Goal: Task Accomplishment & Management: Manage account settings

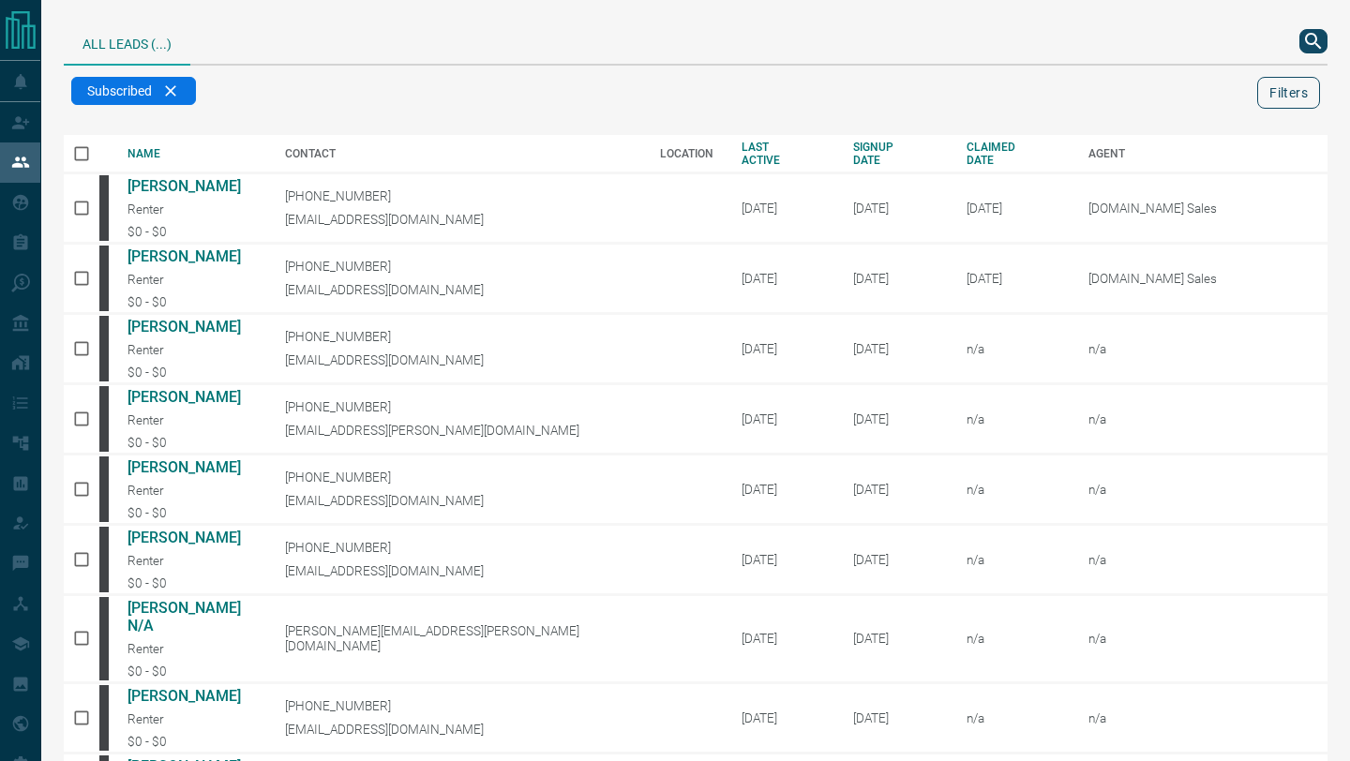
click at [1305, 96] on button "Filters" at bounding box center [1288, 93] width 63 height 32
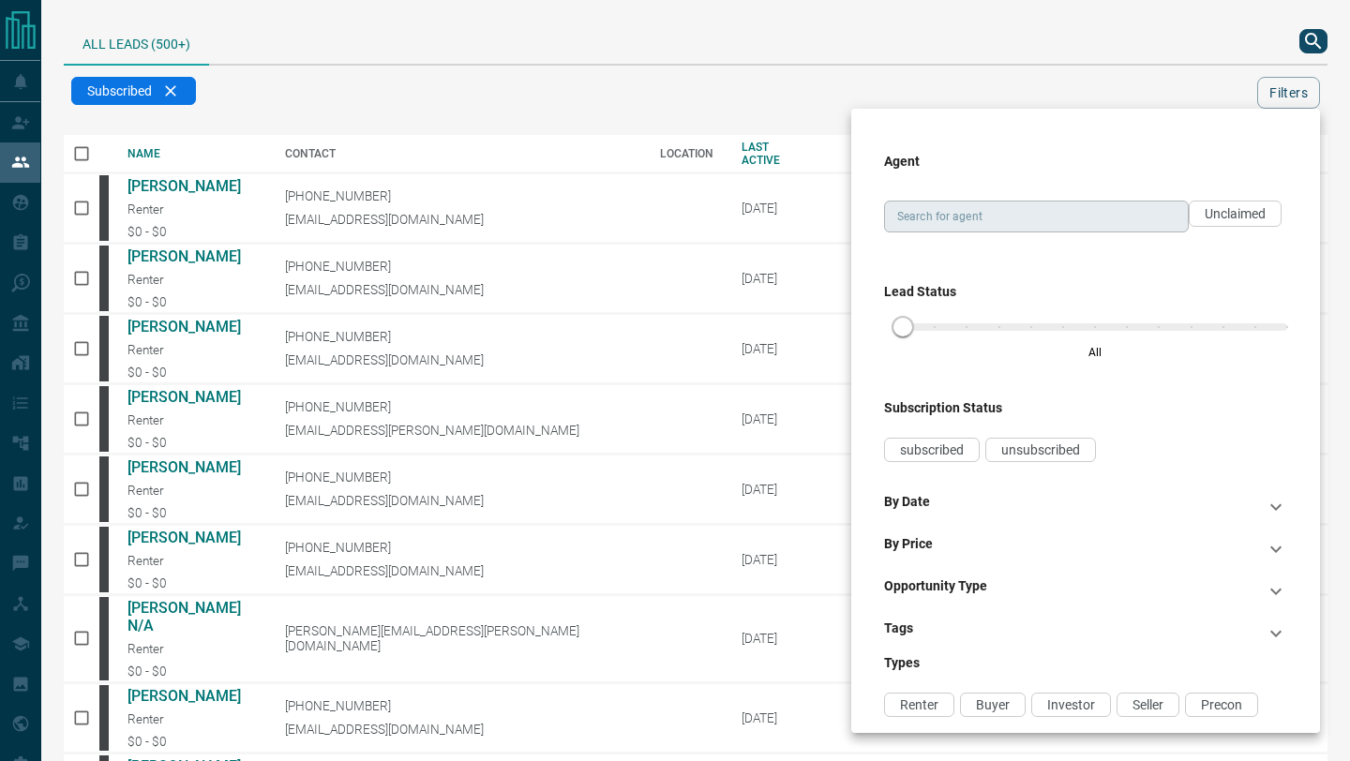
click at [1029, 218] on input "Search for agent" at bounding box center [1035, 216] width 291 height 21
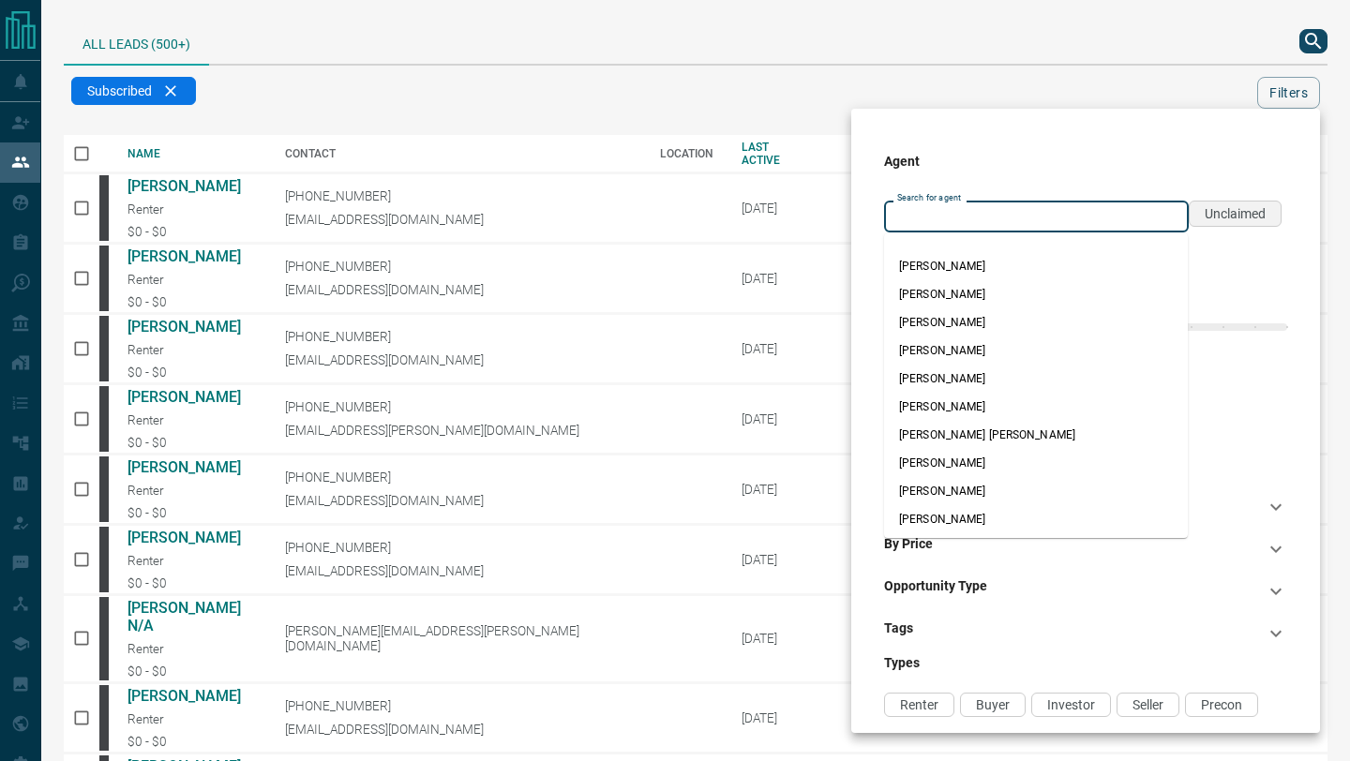
click at [1230, 222] on div "Unclaimed" at bounding box center [1235, 214] width 93 height 26
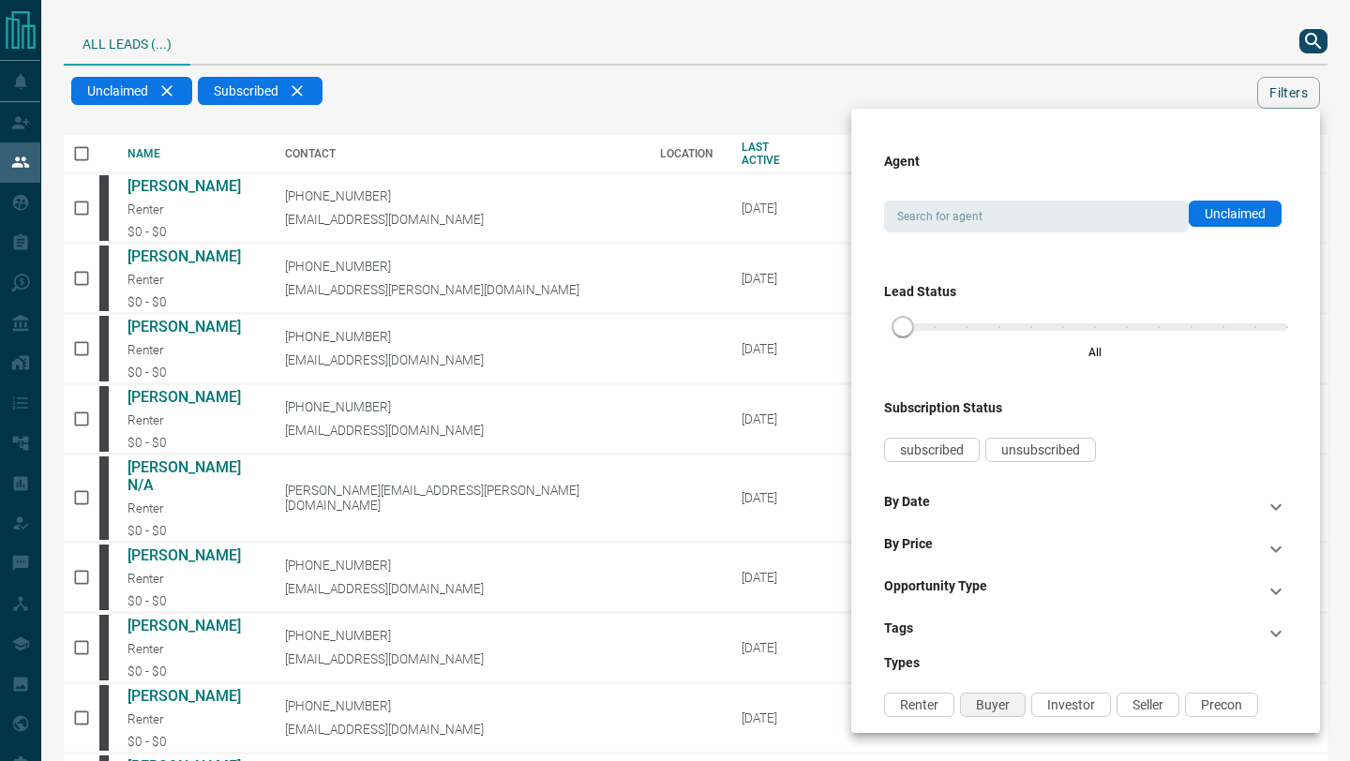
click at [989, 701] on div "Buyer" at bounding box center [993, 705] width 66 height 24
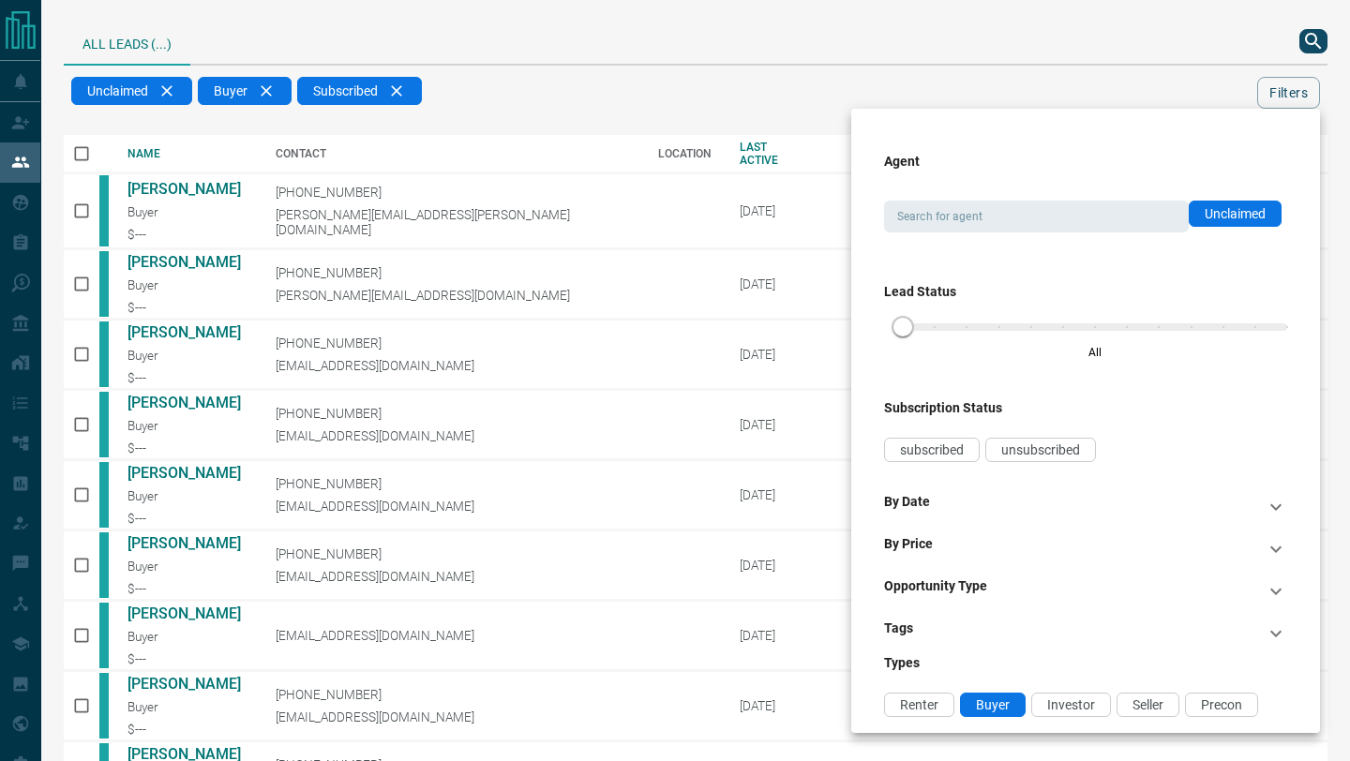
click at [640, 73] on div at bounding box center [675, 380] width 1350 height 761
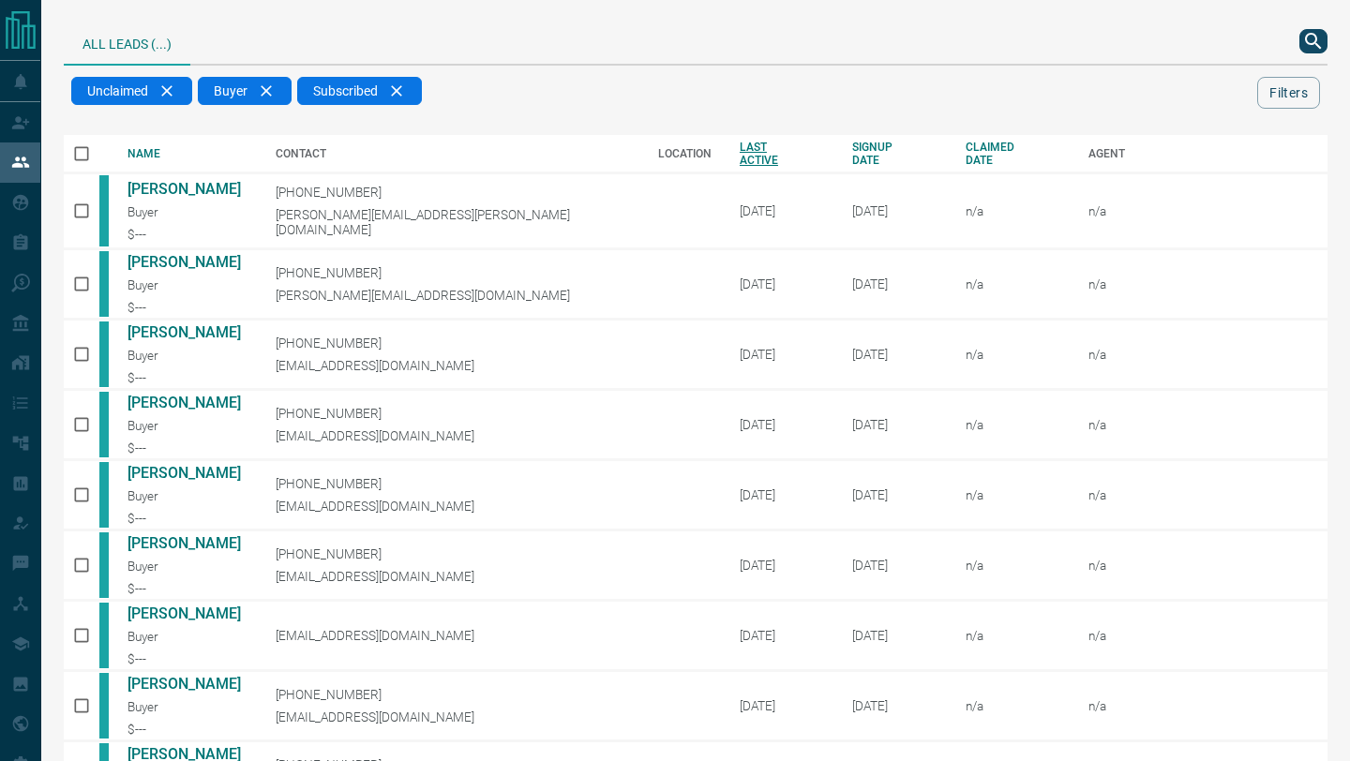
click at [740, 152] on div "LAST ACTIVE" at bounding box center [782, 154] width 84 height 26
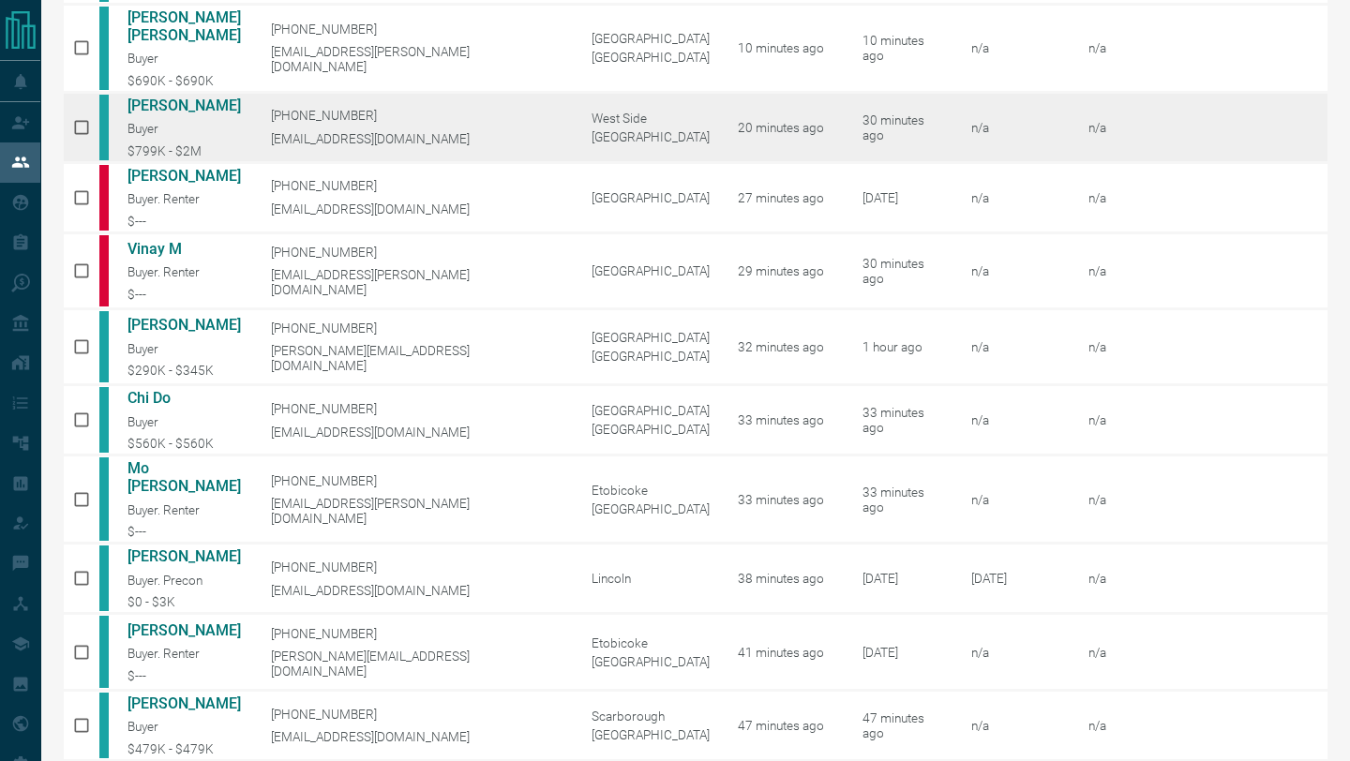
scroll to position [63, 0]
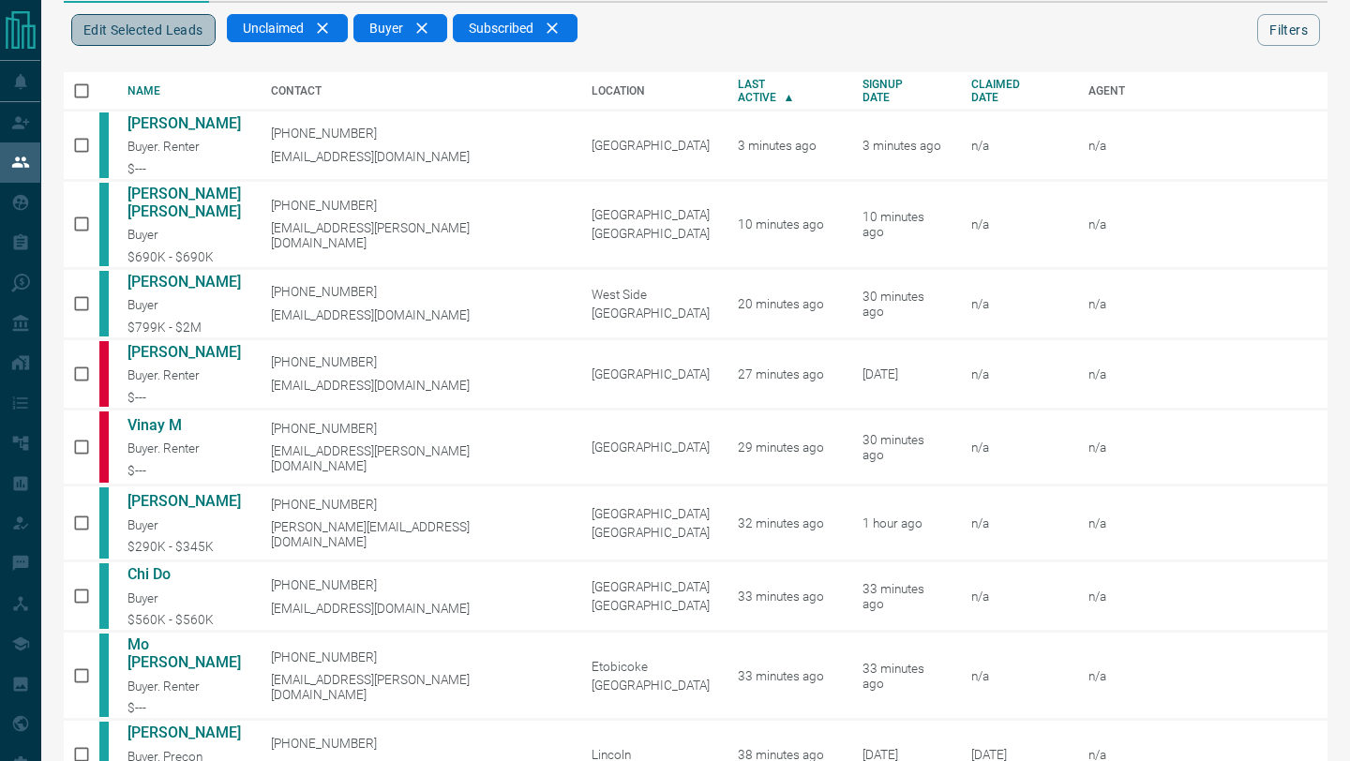
click at [165, 28] on button "Edit Selected Leads" at bounding box center [143, 30] width 144 height 32
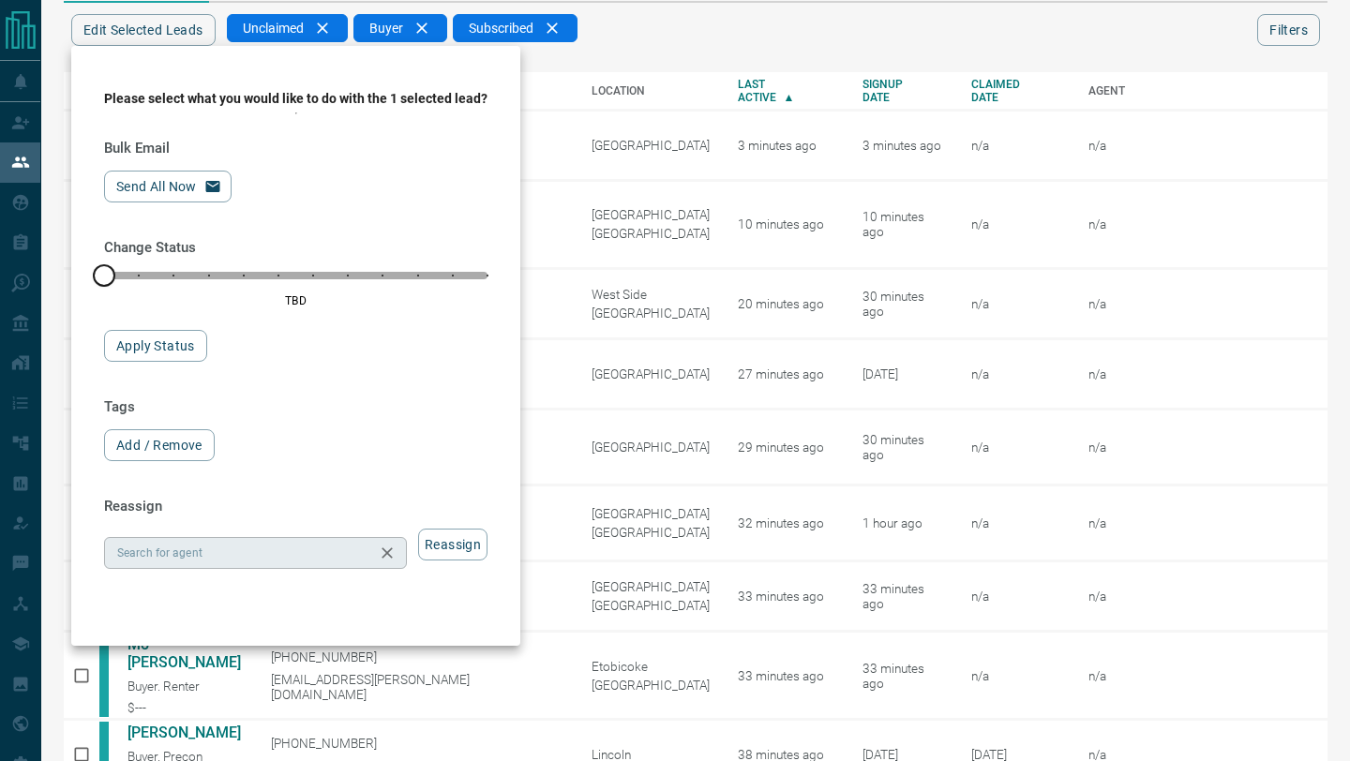
click at [245, 546] on input "Search for agent" at bounding box center [240, 553] width 261 height 21
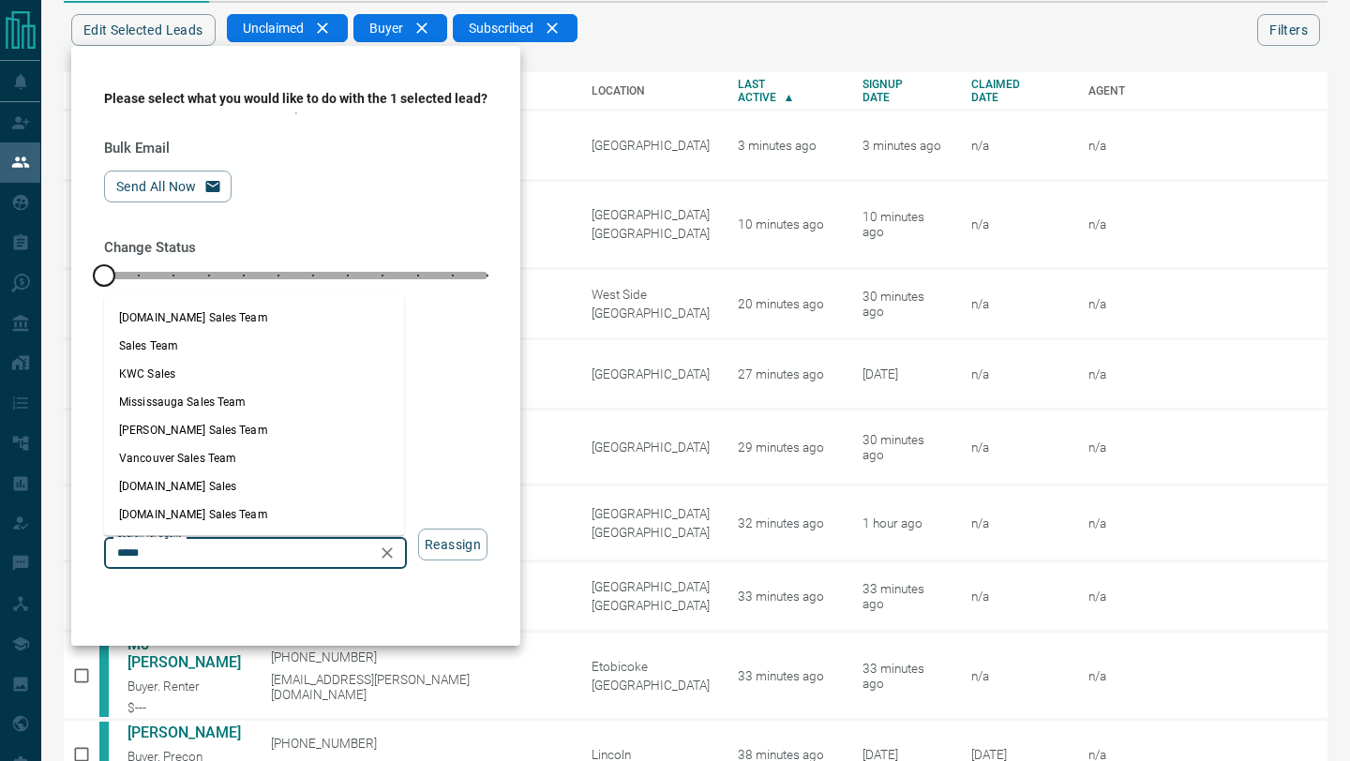
click at [221, 506] on li "[DOMAIN_NAME] Sales Team" at bounding box center [254, 515] width 300 height 28
type input "**********"
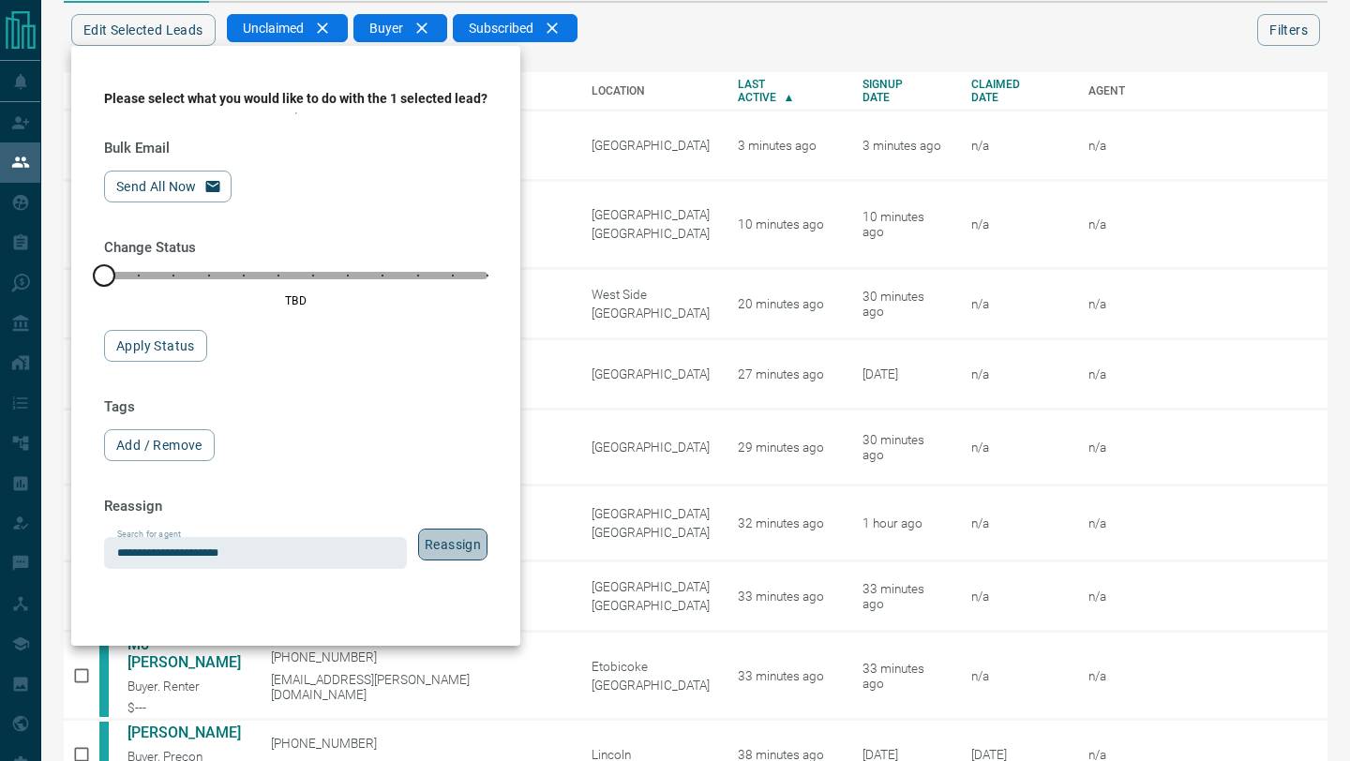
click at [460, 555] on button "Reassign" at bounding box center [452, 545] width 69 height 32
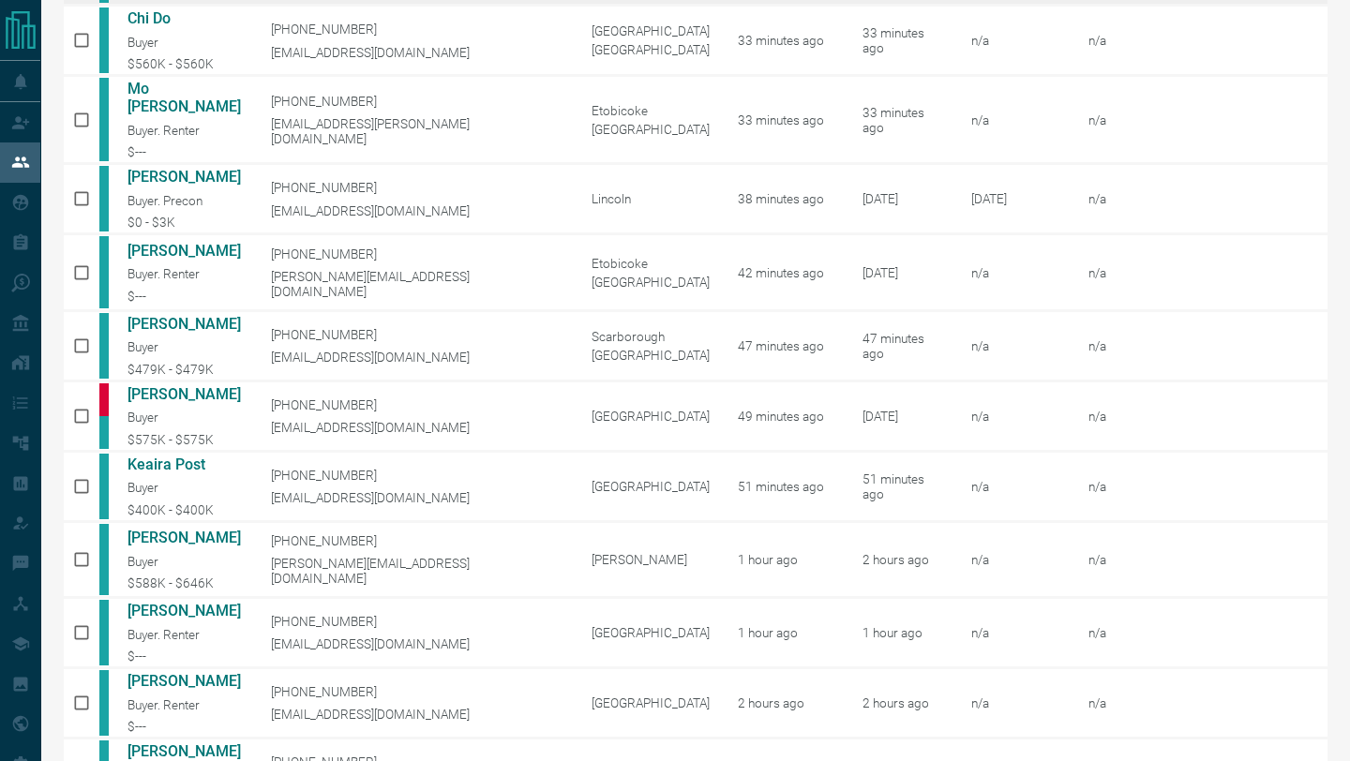
scroll to position [813, 0]
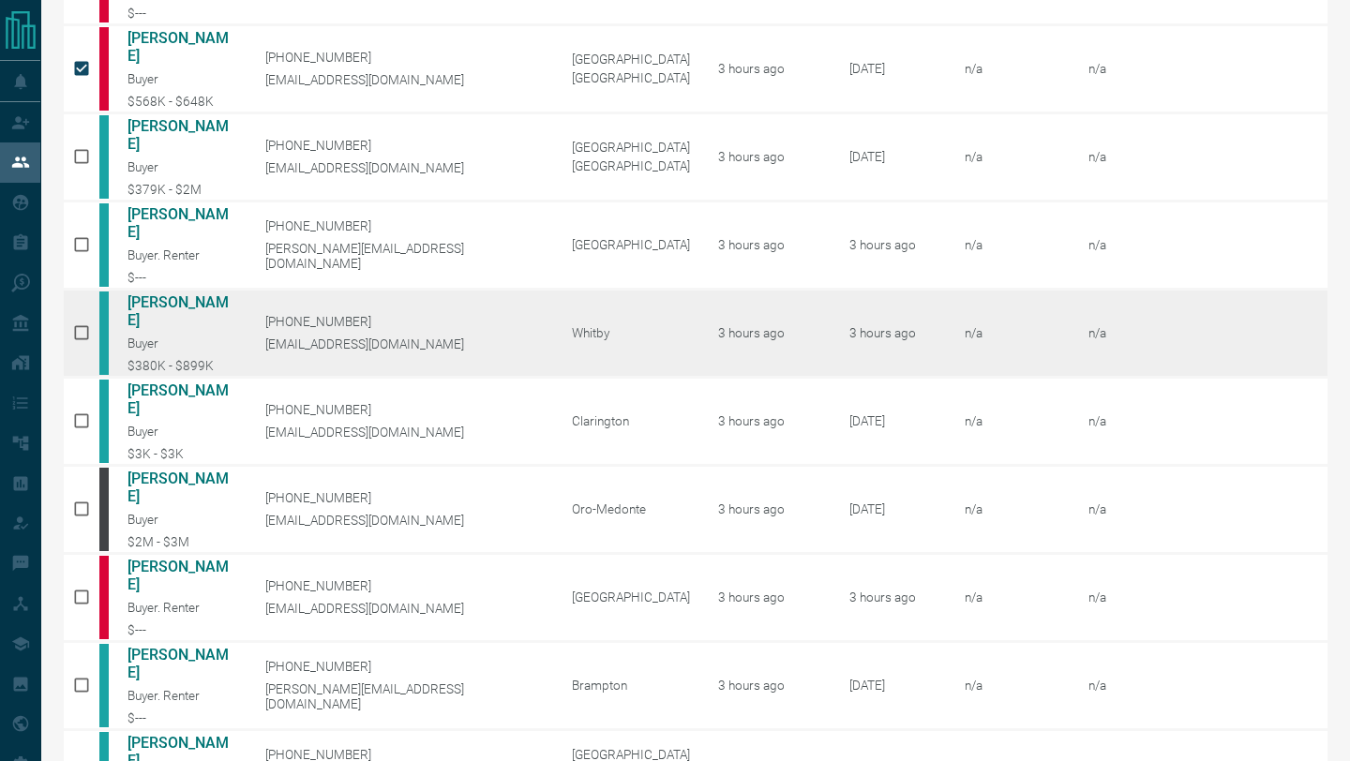
scroll to position [919, 0]
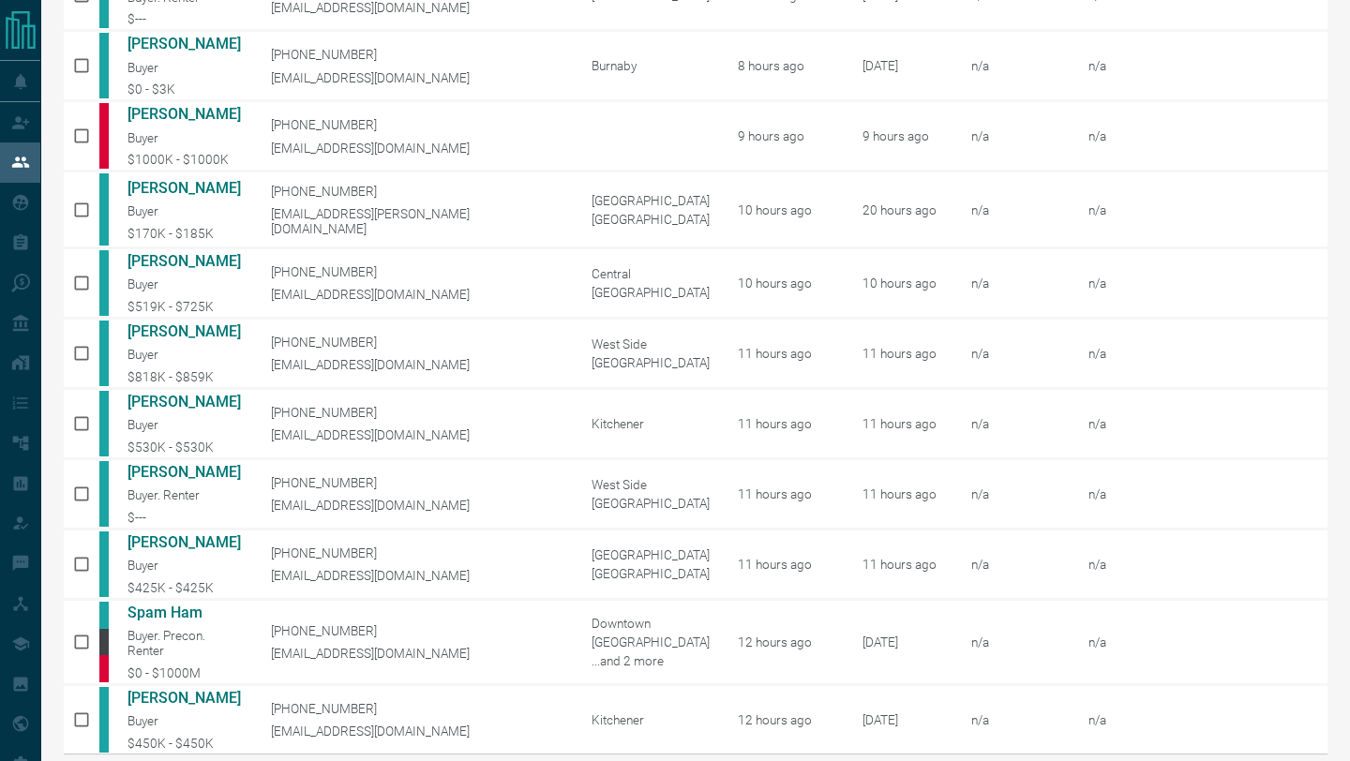
scroll to position [883, 0]
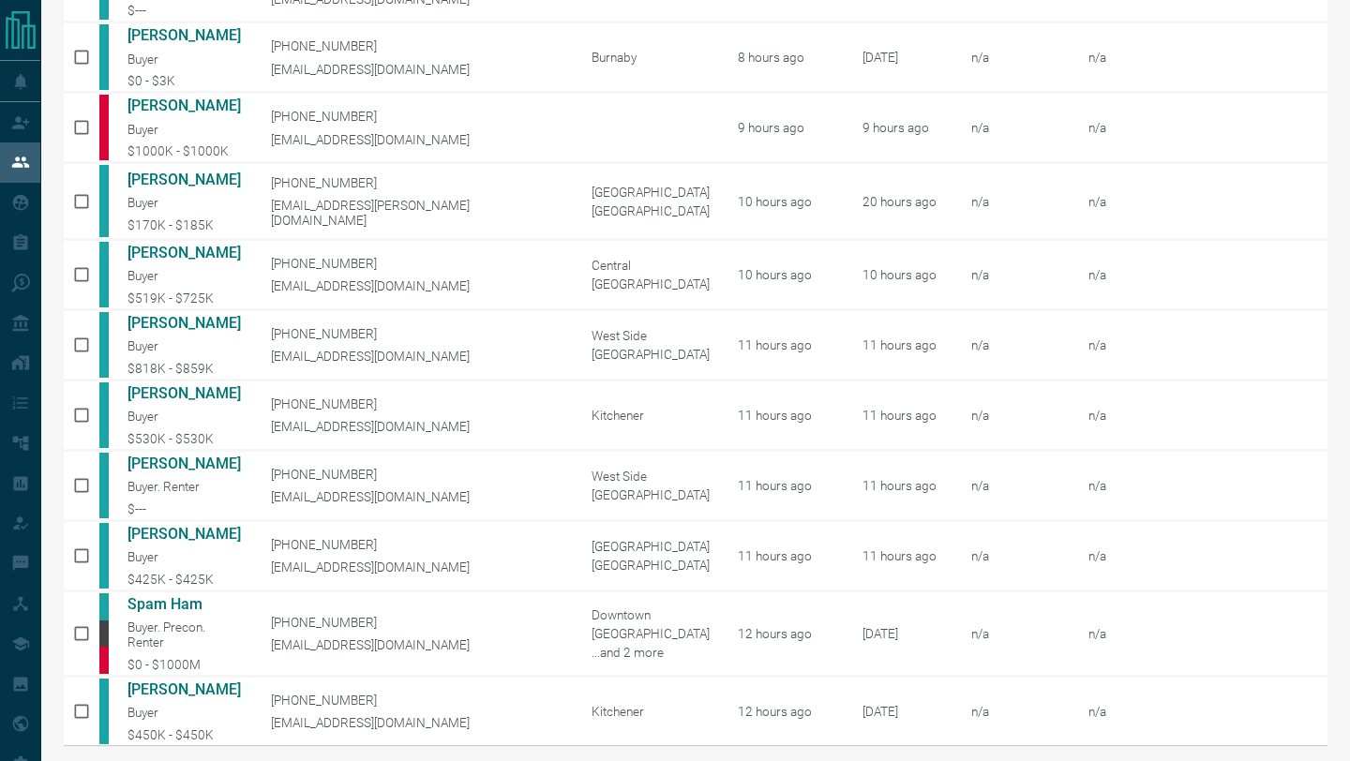
click at [1249, 747] on button "next page" at bounding box center [1258, 769] width 45 height 45
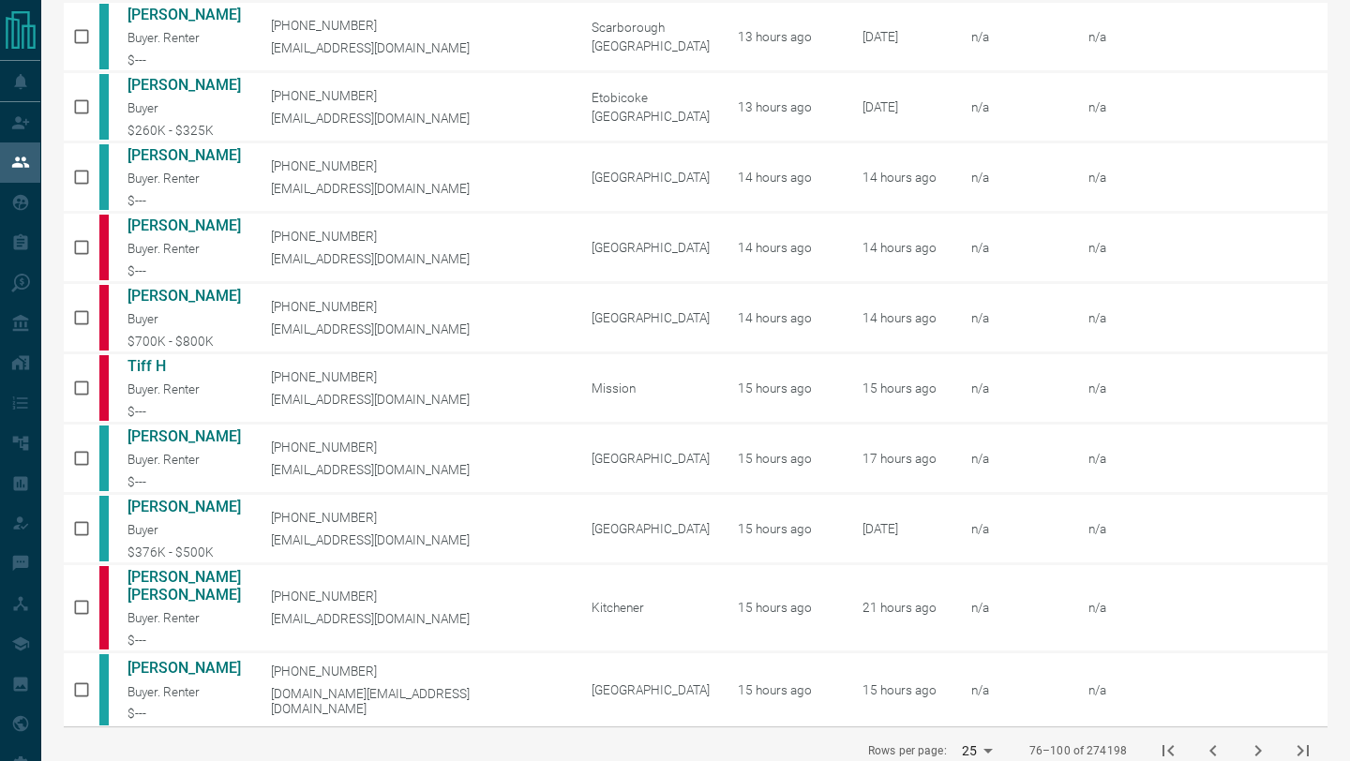
scroll to position [901, 0]
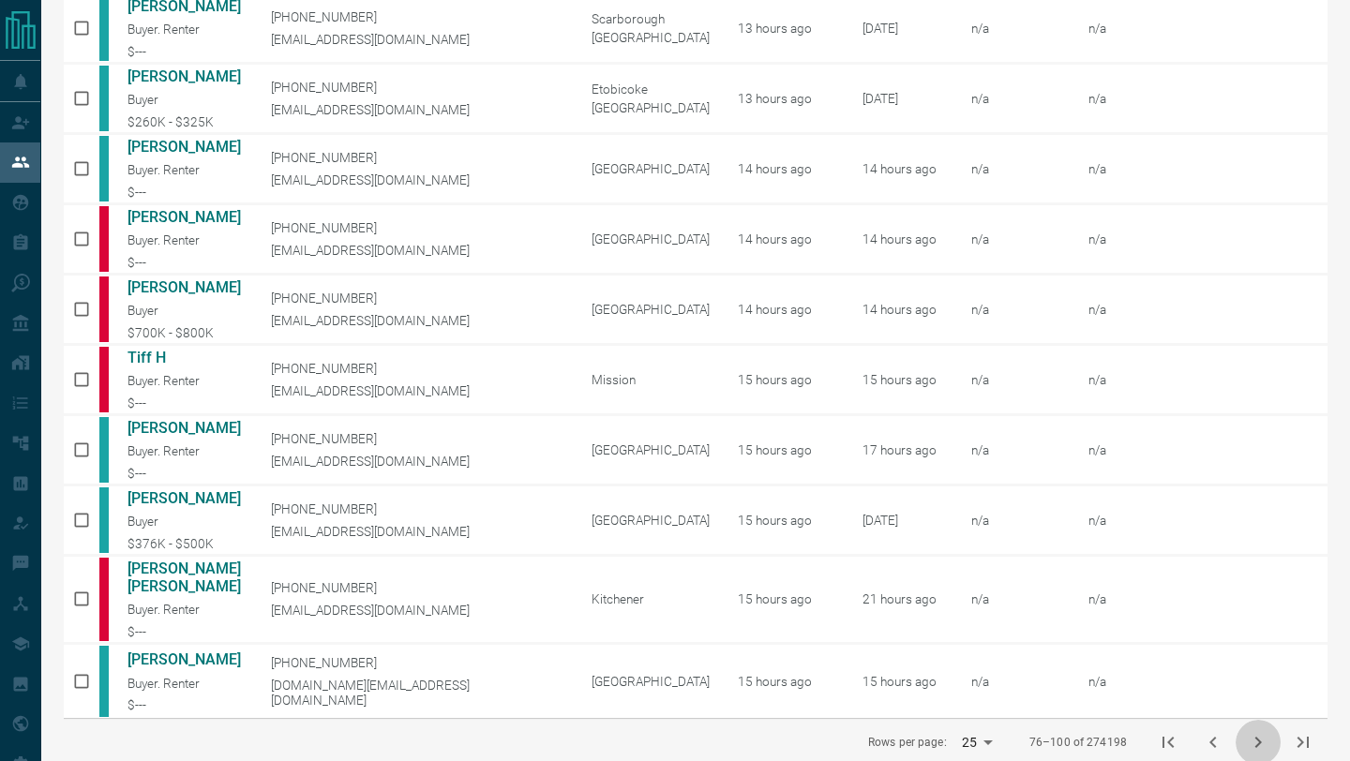
click at [1265, 731] on icon "next page" at bounding box center [1258, 742] width 23 height 23
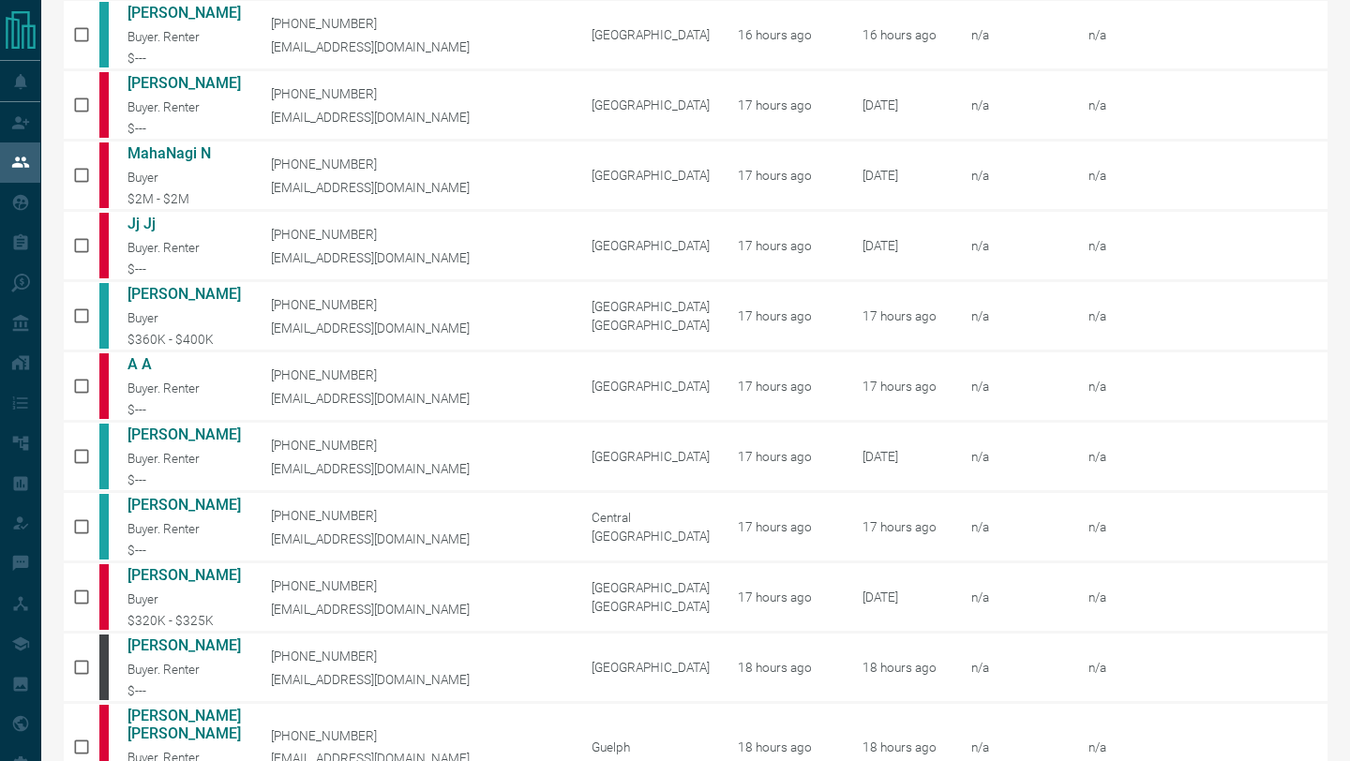
scroll to position [882, 0]
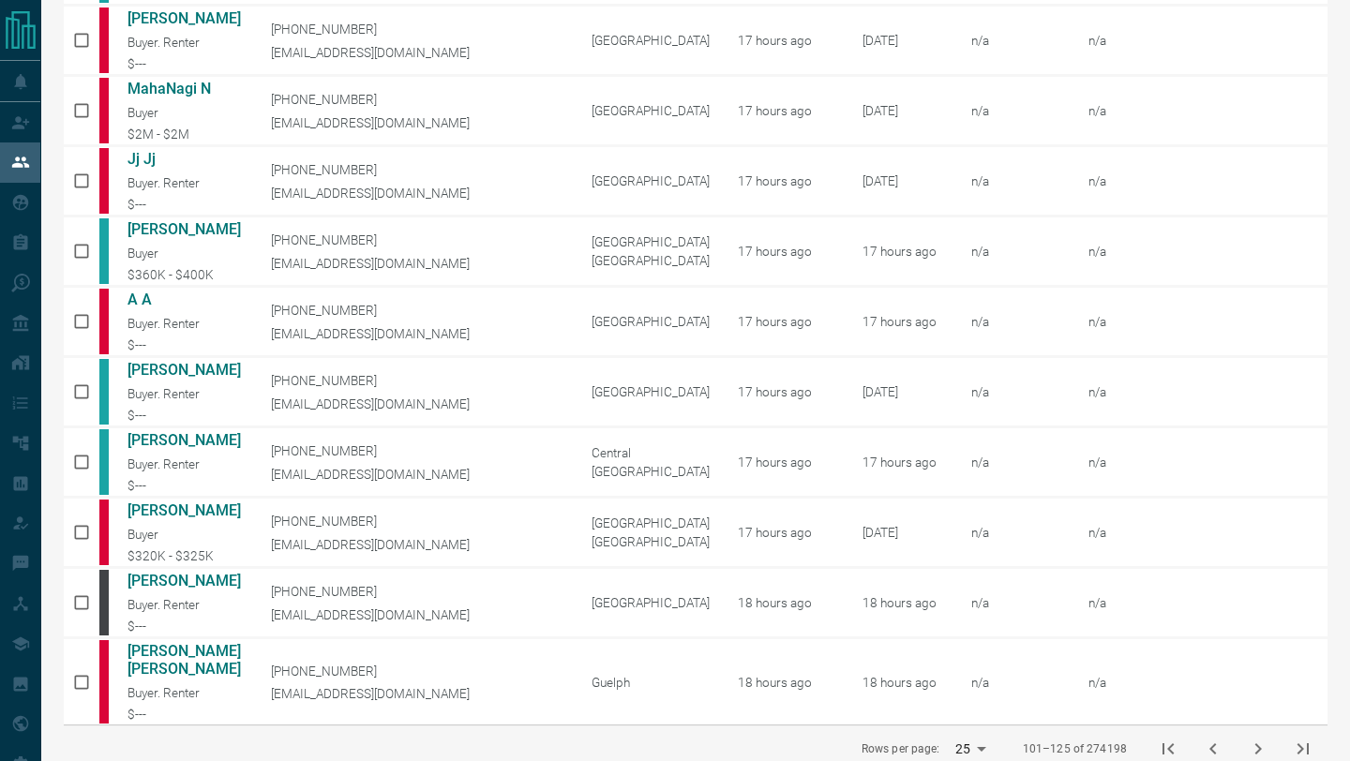
click at [1252, 738] on icon "next page" at bounding box center [1258, 749] width 23 height 23
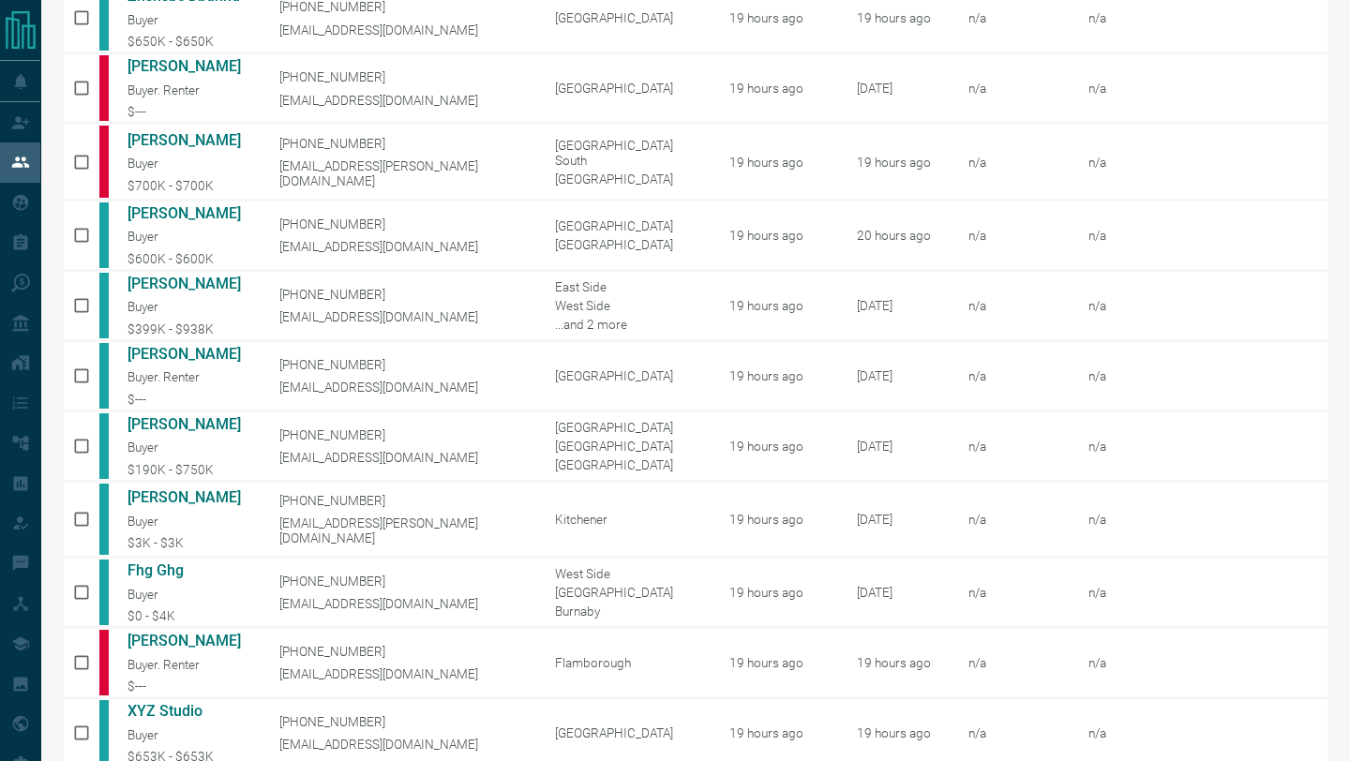
scroll to position [901, 0]
